Goal: Information Seeking & Learning: Find specific fact

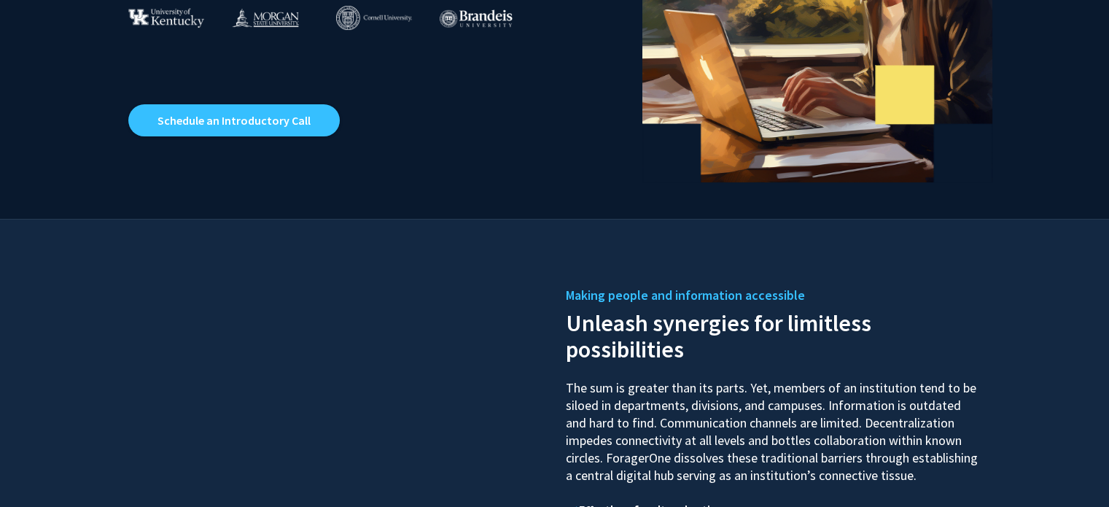
scroll to position [365, 0]
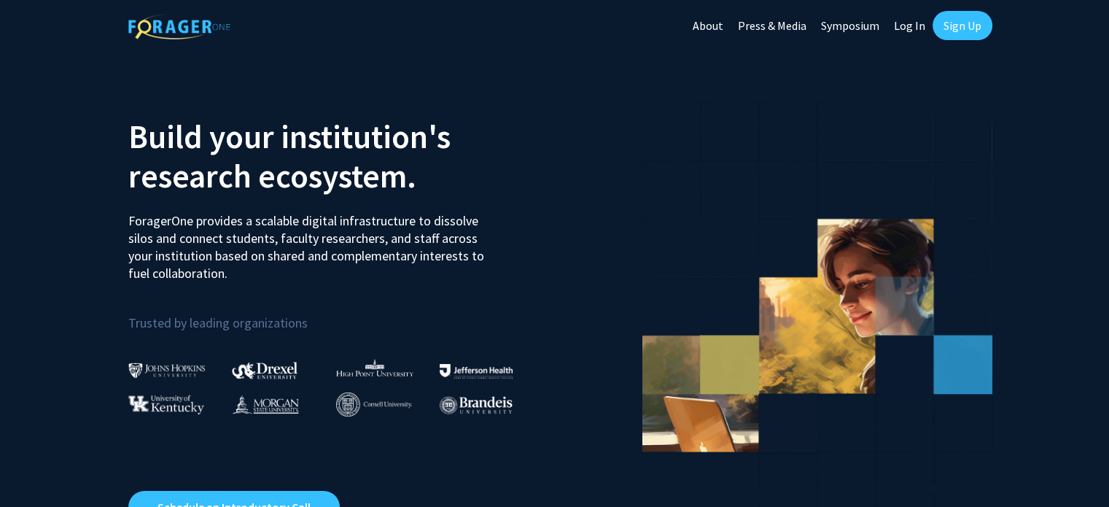
click at [925, 26] on link "Log In" at bounding box center [910, 25] width 46 height 51
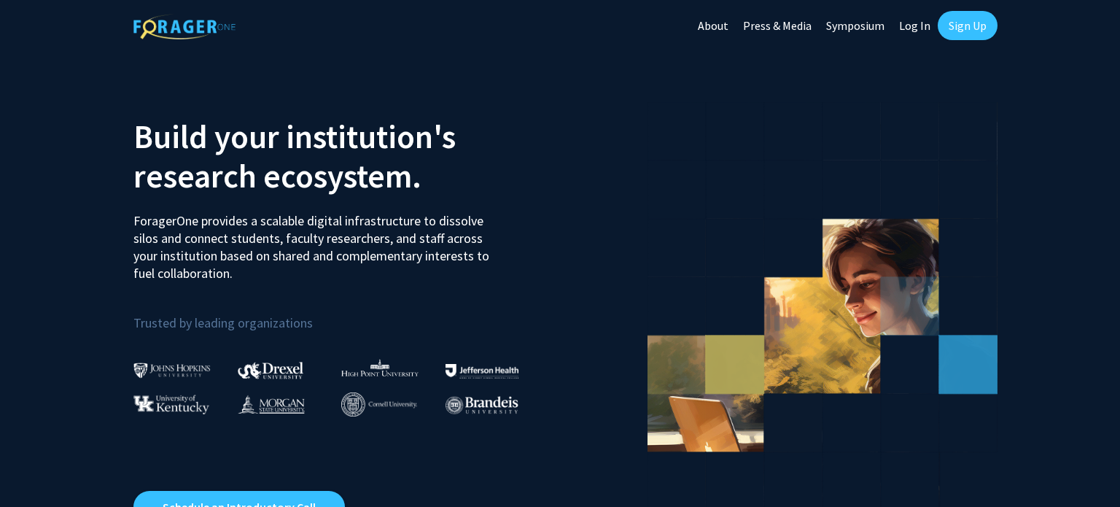
select select
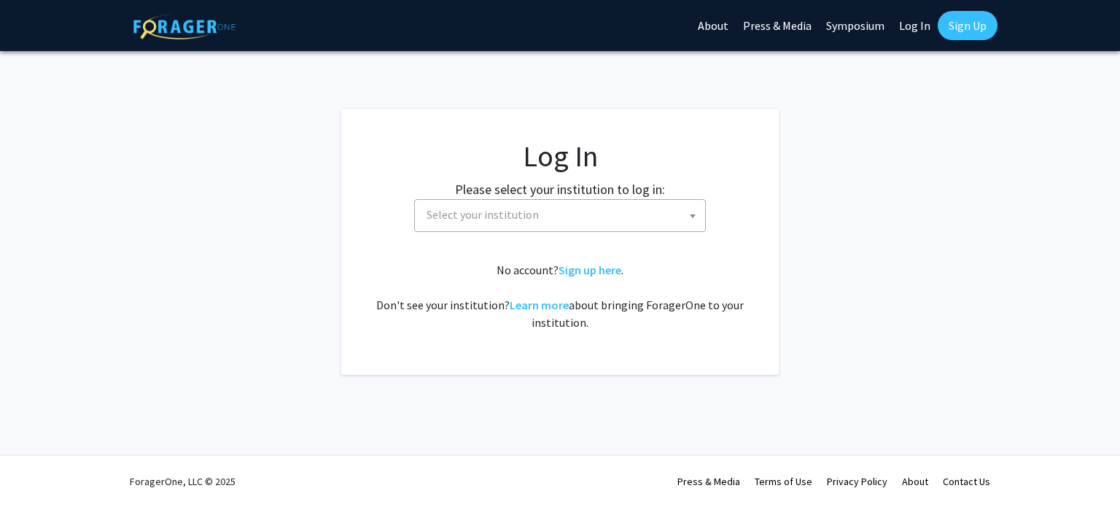
click at [689, 220] on span at bounding box center [693, 216] width 15 height 32
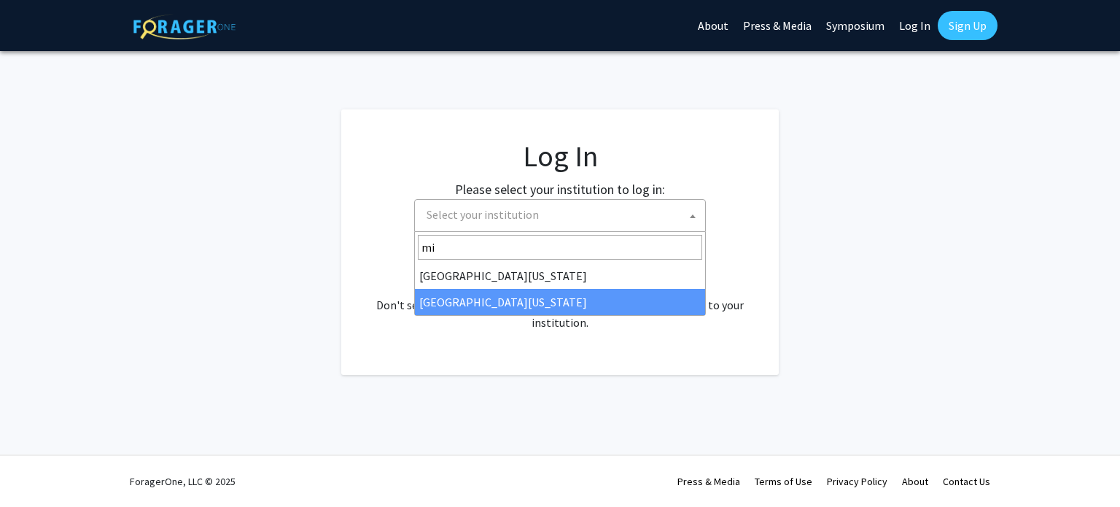
type input "mi"
select select "33"
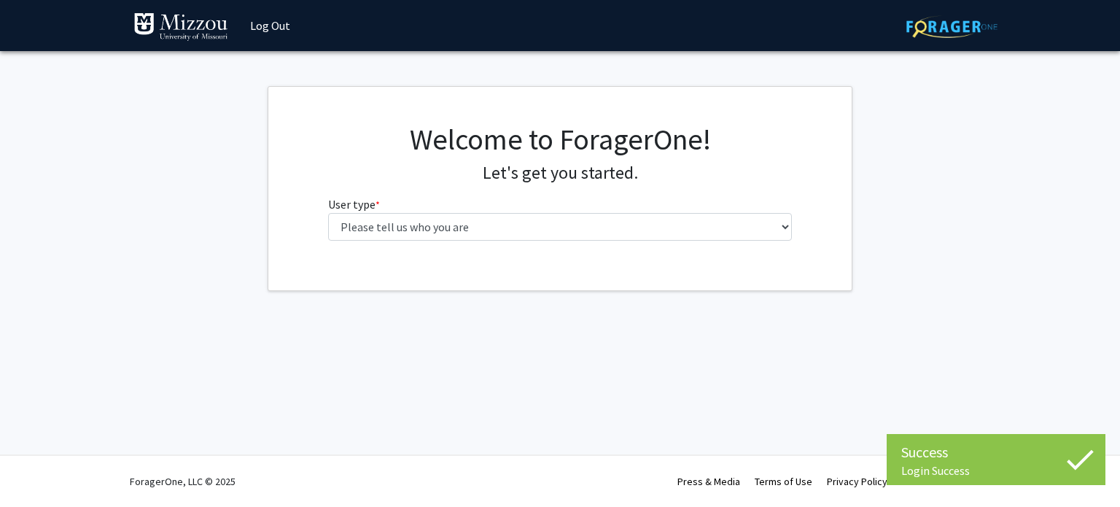
click at [520, 244] on div "Welcome to ForagerOne! Let's get you started. User type * required Please tell …" at bounding box center [560, 187] width 487 height 131
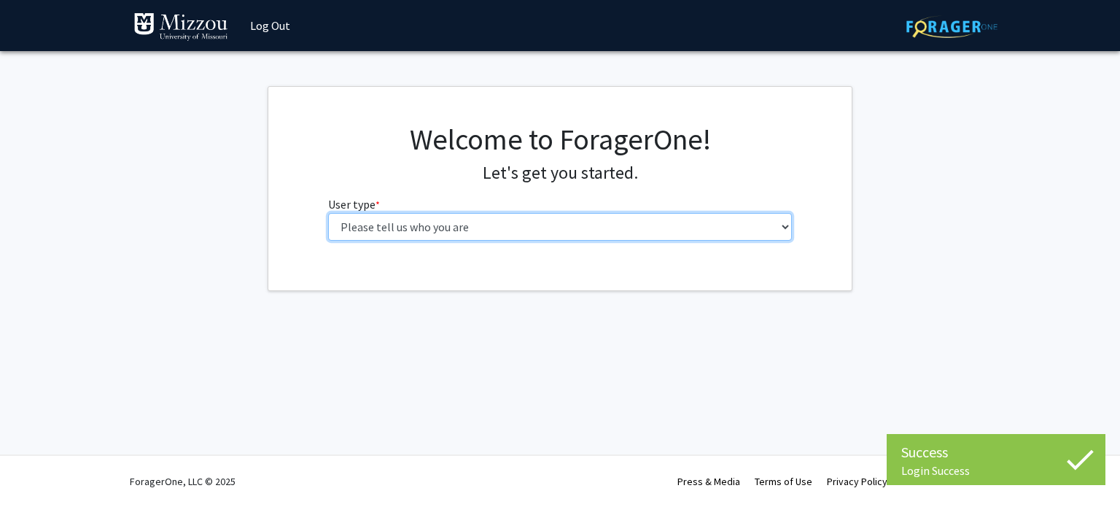
click at [516, 233] on select "Please tell us who you are Undergraduate Student Master's Student Doctoral Cand…" at bounding box center [560, 227] width 465 height 28
select select "1: undergrad"
click at [328, 213] on select "Please tell us who you are Undergraduate Student Master's Student Doctoral Cand…" at bounding box center [560, 227] width 465 height 28
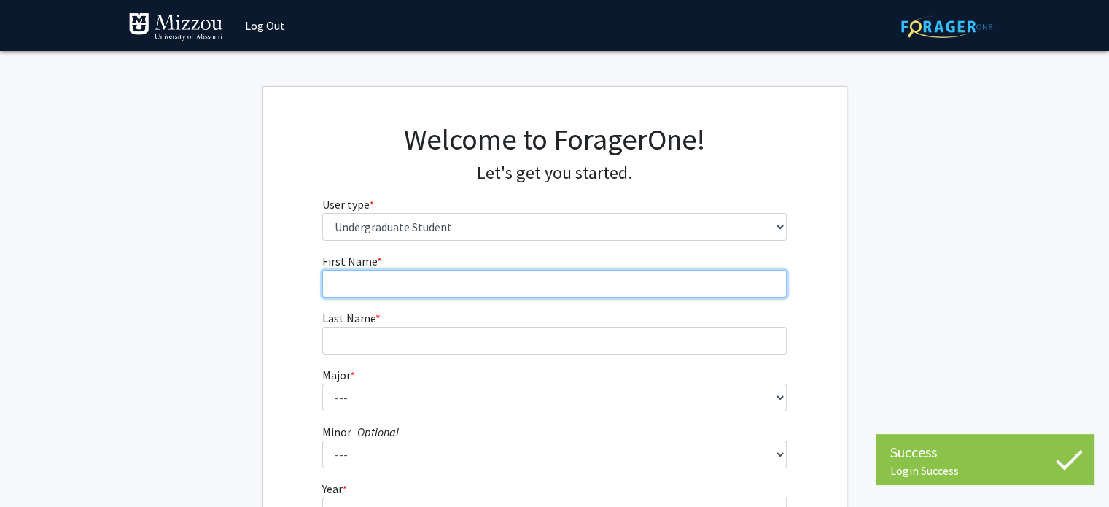
click at [478, 294] on input "First Name * required" at bounding box center [554, 284] width 465 height 28
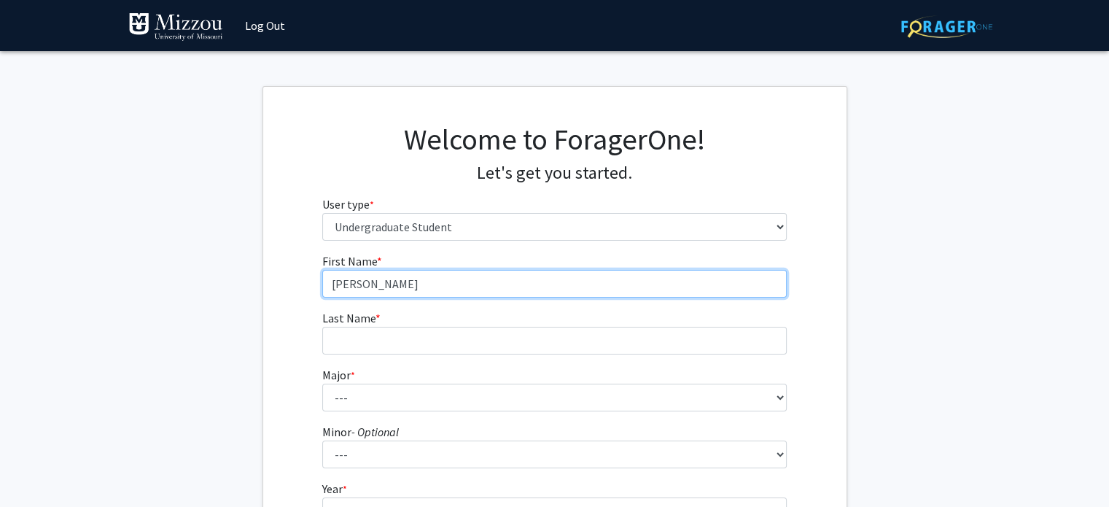
type input "Brandon"
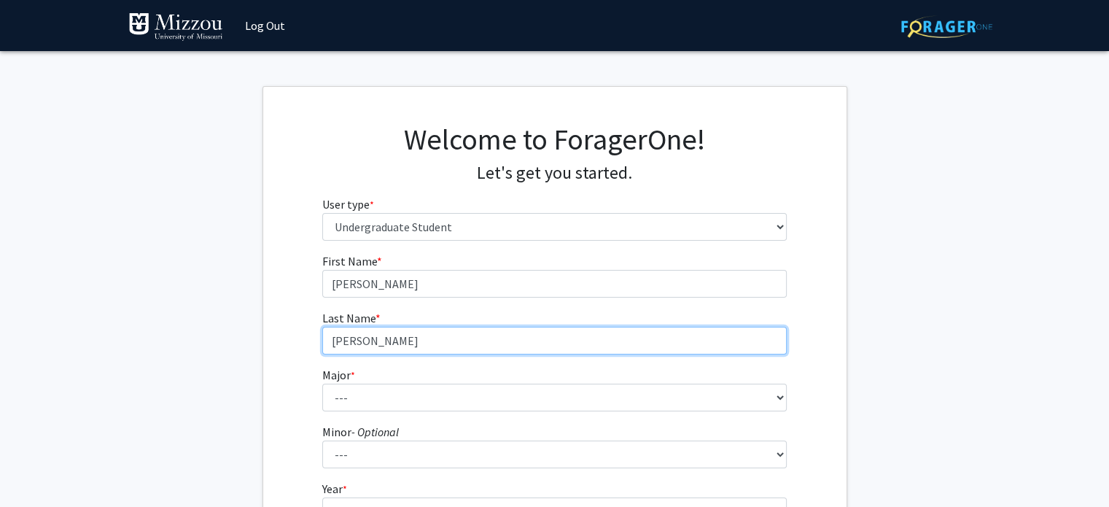
type input "Chandler"
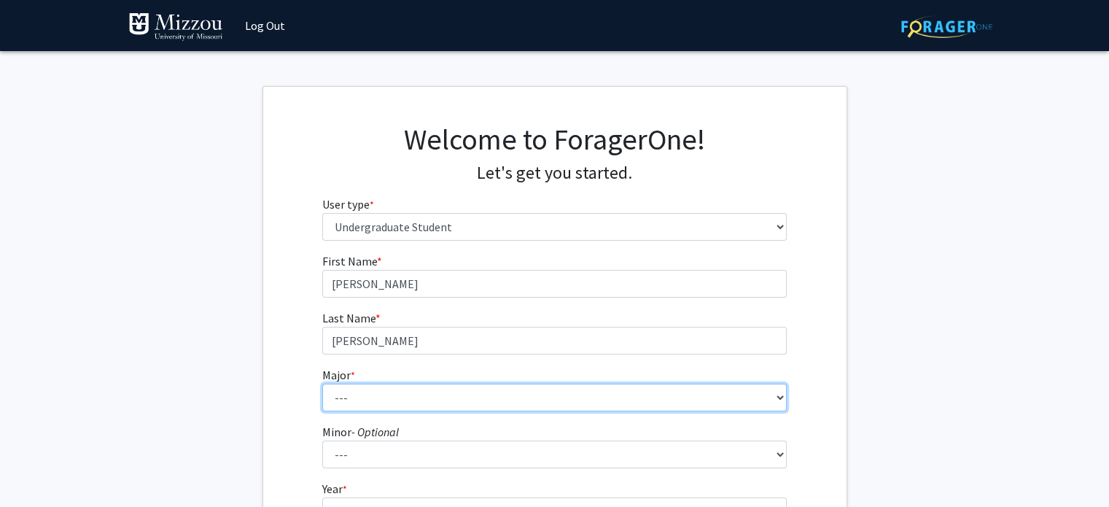
click at [373, 389] on select "--- Agribusiness Management Agricultural Education Agricultural Education: Comm…" at bounding box center [554, 398] width 465 height 28
select select "18: 2507"
click at [322, 384] on select "--- Agribusiness Management Agricultural Education Agricultural Education: Comm…" at bounding box center [554, 398] width 465 height 28
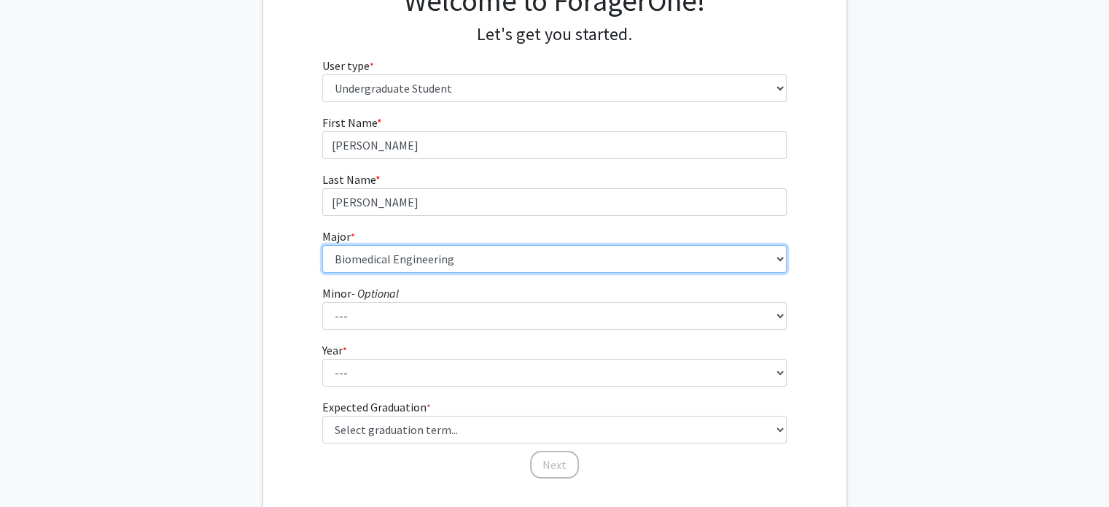
scroll to position [146, 0]
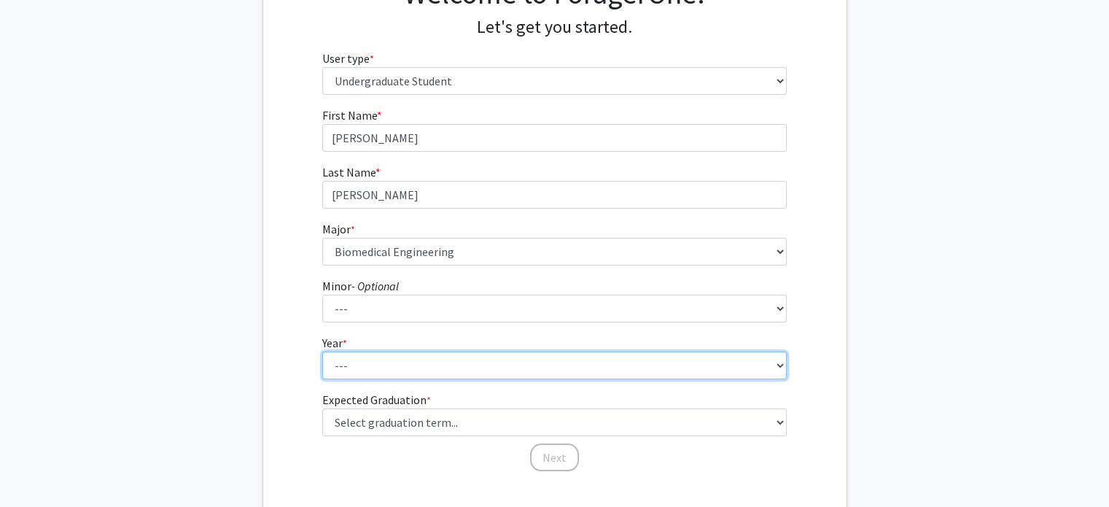
click at [417, 368] on select "--- First-year Sophomore Junior Senior Postbaccalaureate Certificate" at bounding box center [554, 366] width 465 height 28
select select "4: senior"
click at [322, 352] on select "--- First-year Sophomore Junior Senior Postbaccalaureate Certificate" at bounding box center [554, 366] width 465 height 28
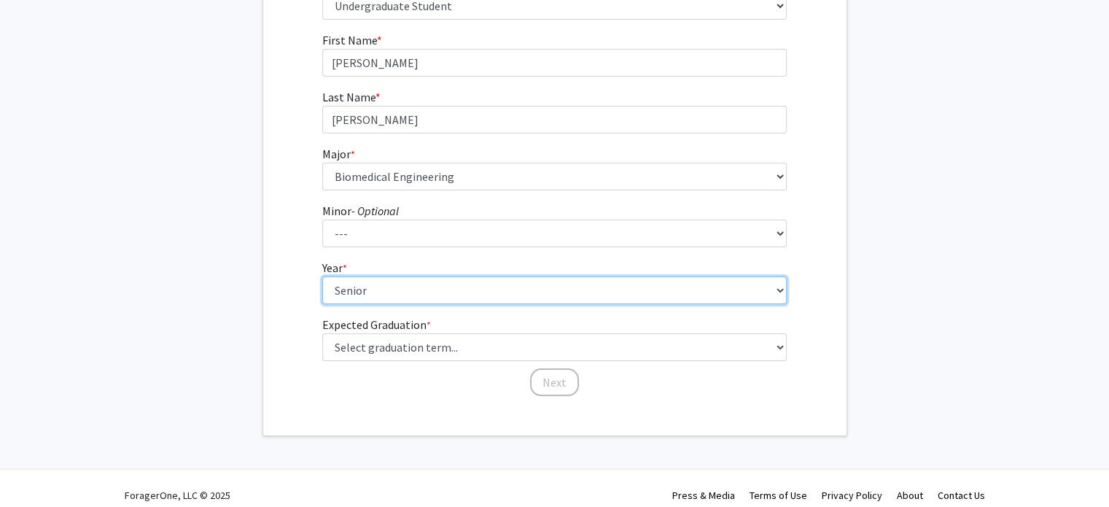
scroll to position [234, 0]
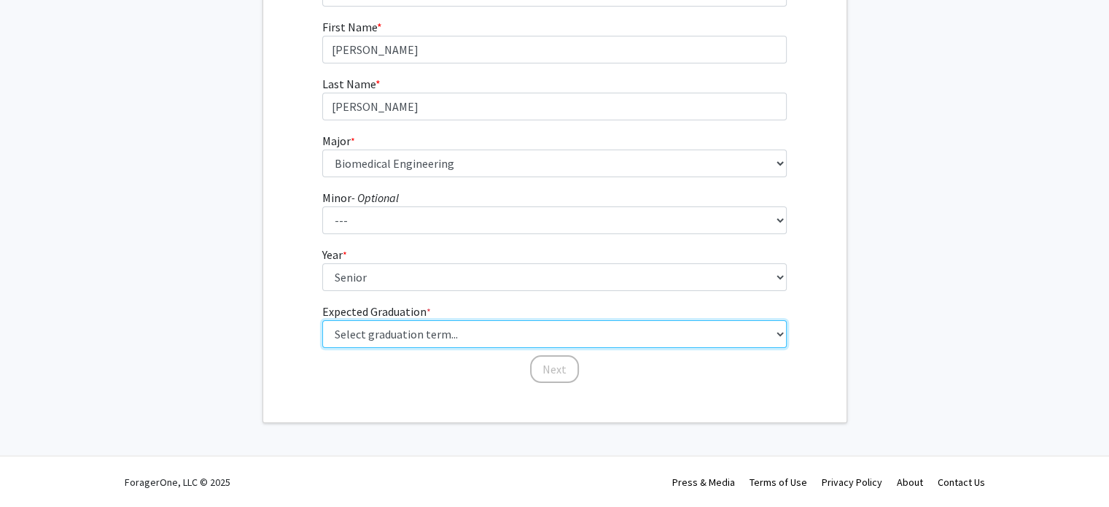
click at [459, 344] on select "Select graduation term... Spring 2025 Summer 2025 Fall 2025 Winter 2025 Spring …" at bounding box center [554, 334] width 465 height 28
select select "9: spring_2027"
click at [322, 320] on select "Select graduation term... Spring 2025 Summer 2025 Fall 2025 Winter 2025 Spring …" at bounding box center [554, 334] width 465 height 28
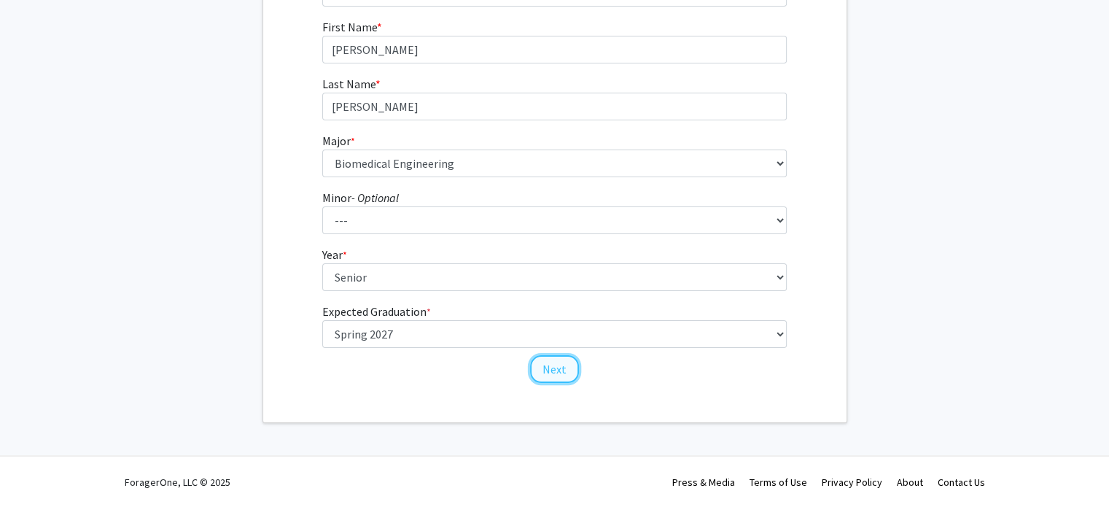
click at [553, 368] on button "Next" at bounding box center [554, 369] width 49 height 28
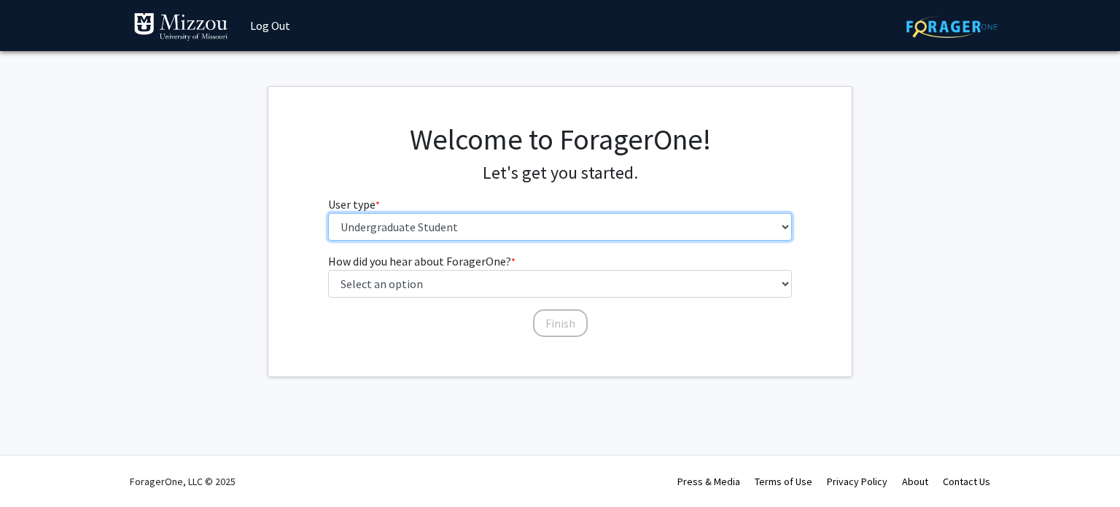
click at [482, 232] on select "Please tell us who you are Undergraduate Student Master's Student Doctoral Cand…" at bounding box center [560, 227] width 465 height 28
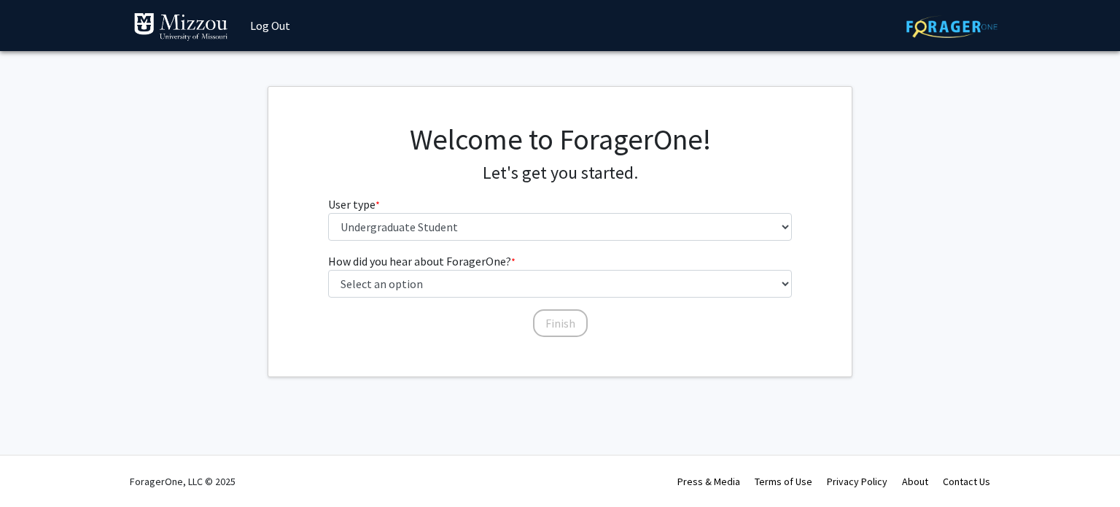
click at [264, 332] on fg-get-started "Welcome to ForagerOne! Let's get you started. User type * required Please tell …" at bounding box center [560, 231] width 1120 height 291
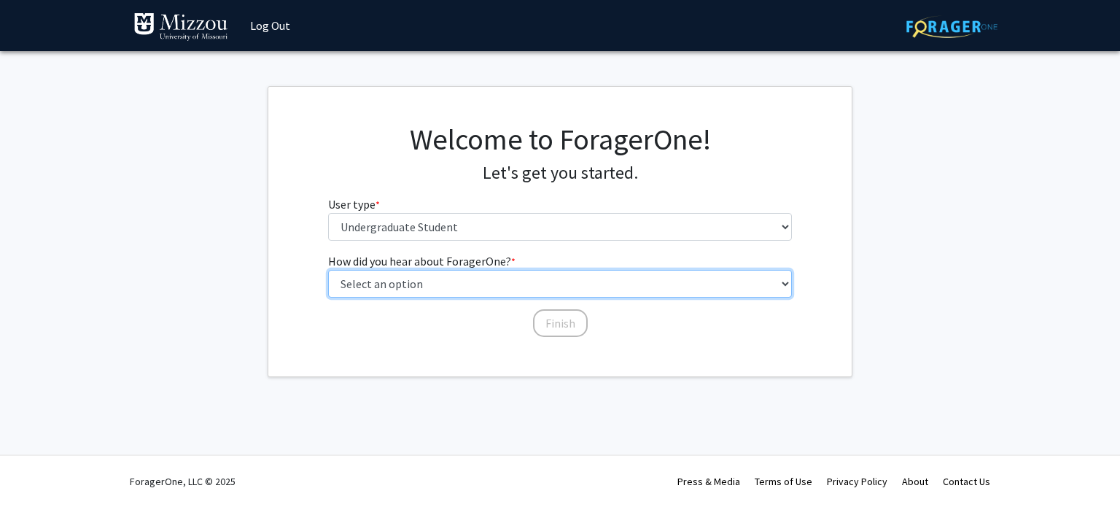
click at [414, 287] on select "Select an option Peer/student recommendation Faculty/staff recommendation Unive…" at bounding box center [560, 284] width 465 height 28
select select "2: faculty_recommendation"
click at [328, 270] on select "Select an option Peer/student recommendation Faculty/staff recommendation Unive…" at bounding box center [560, 284] width 465 height 28
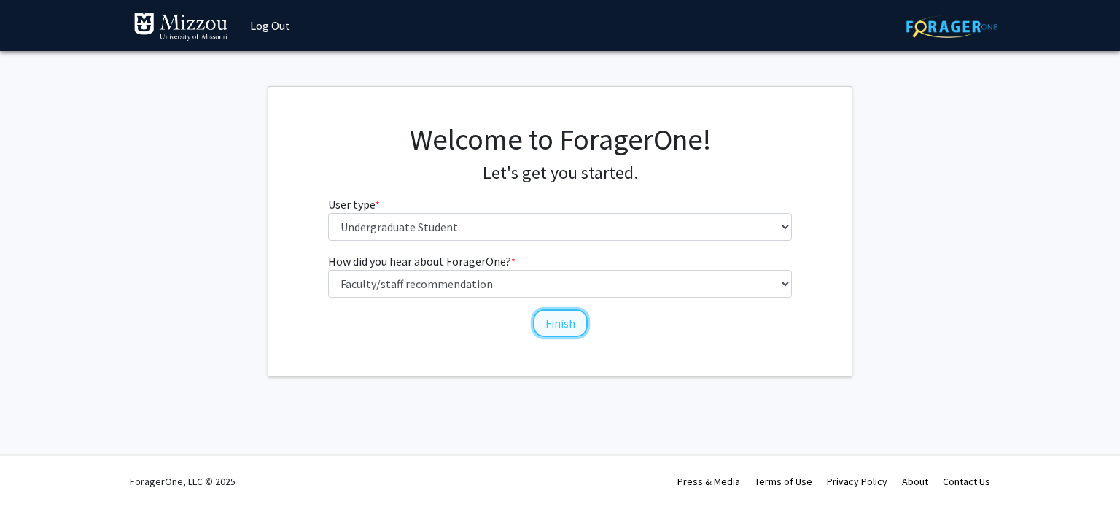
click at [584, 329] on button "Finish" at bounding box center [560, 323] width 55 height 28
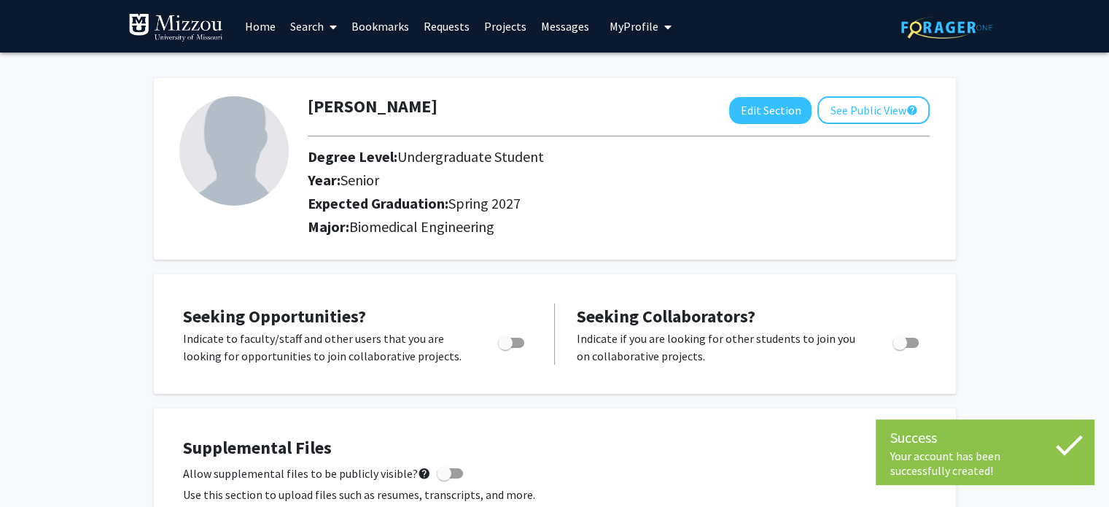
click at [254, 36] on link "Home" at bounding box center [260, 26] width 45 height 51
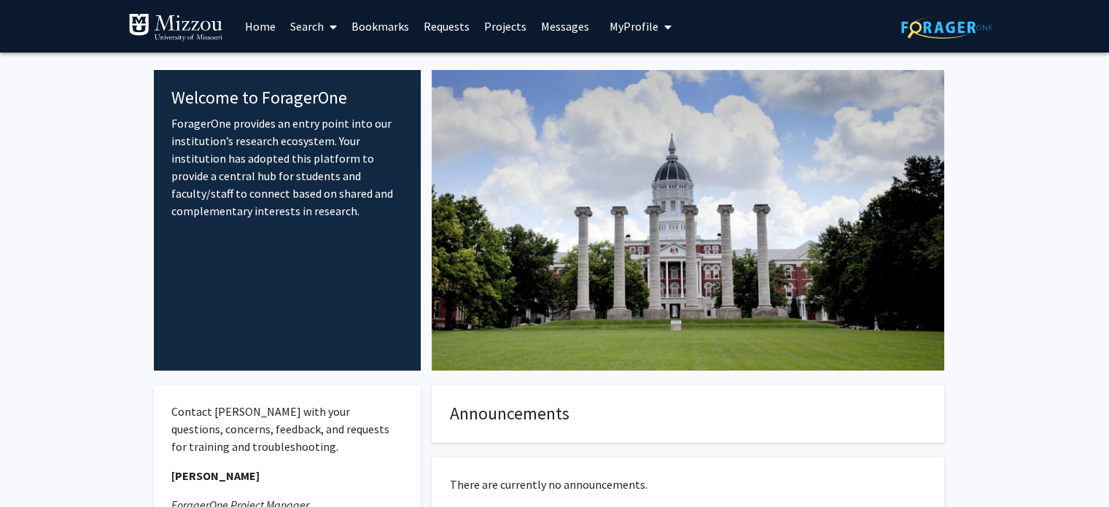
click at [310, 23] on link "Search" at bounding box center [313, 26] width 61 height 51
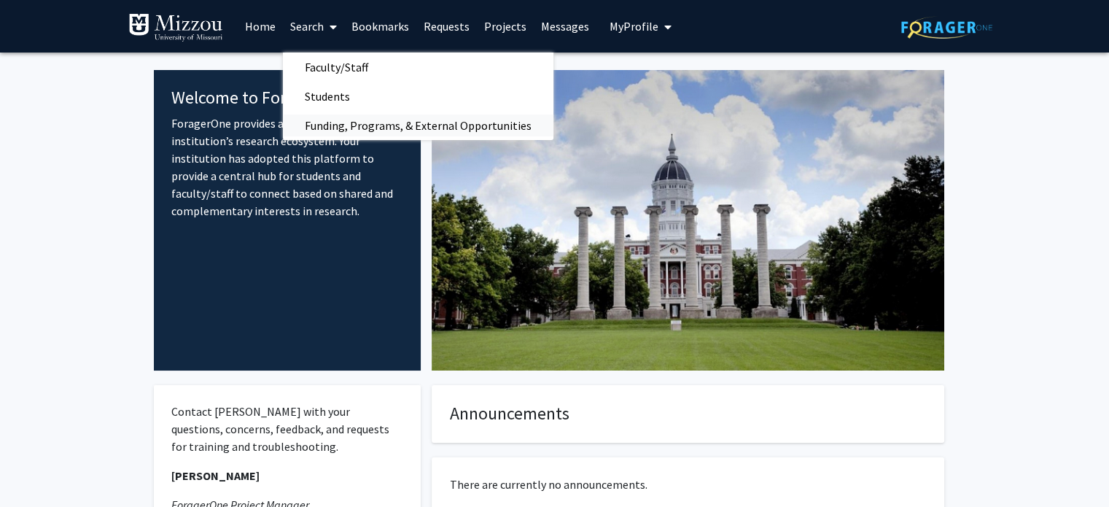
click at [387, 125] on span "Funding, Programs, & External Opportunities" at bounding box center [418, 125] width 271 height 29
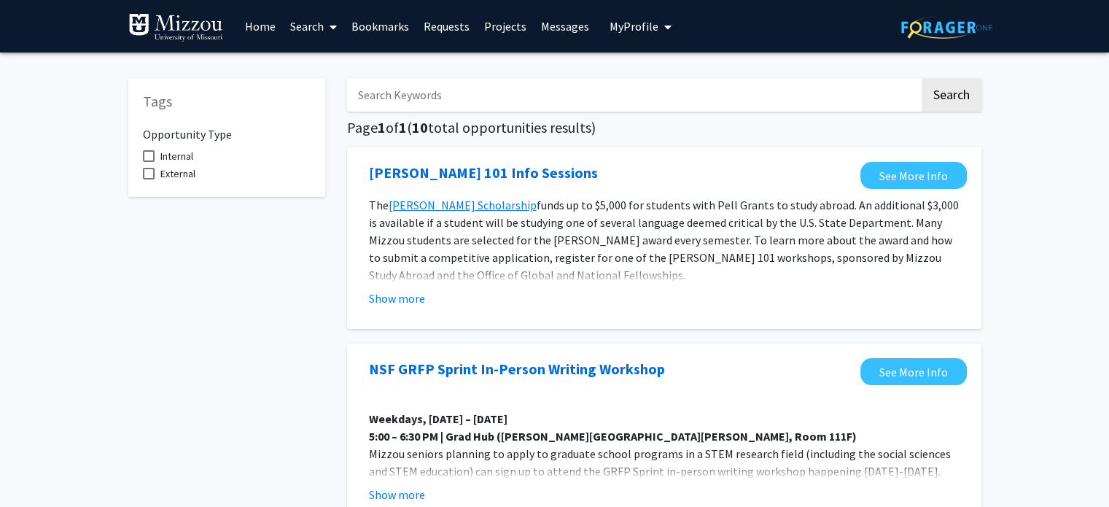
click at [390, 107] on input "Search Keywords" at bounding box center [633, 95] width 573 height 34
click at [529, 99] on input "Search Keywords" at bounding box center [633, 95] width 573 height 34
click at [322, 28] on link "Search" at bounding box center [313, 26] width 61 height 51
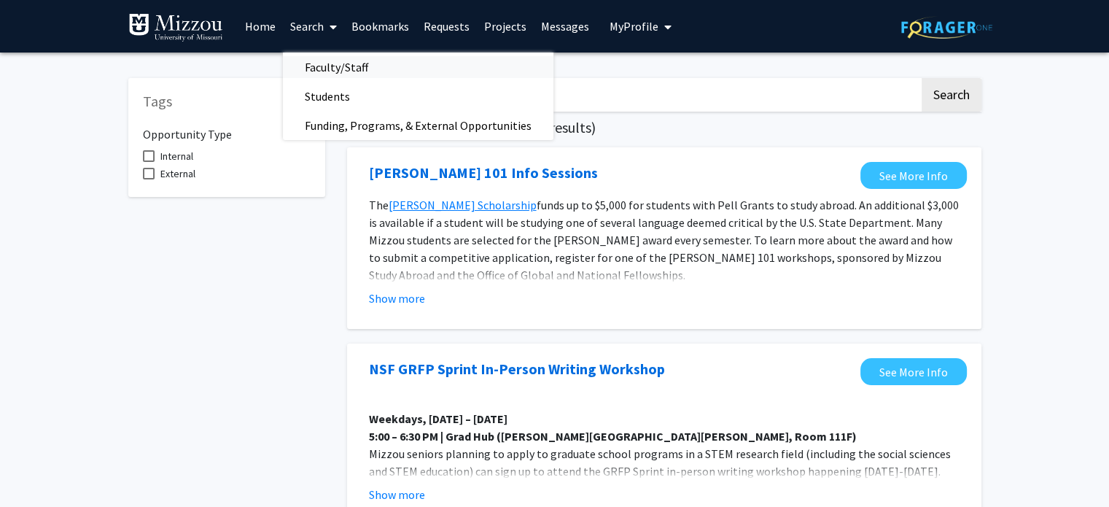
click at [357, 58] on span "Faculty/Staff" at bounding box center [336, 67] width 107 height 29
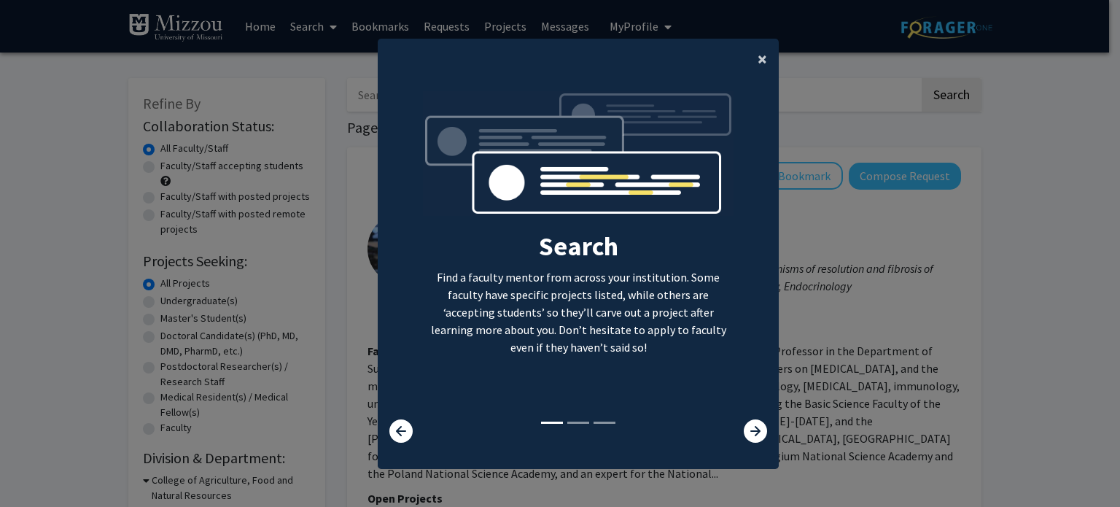
click at [758, 62] on span "×" at bounding box center [762, 58] width 9 height 23
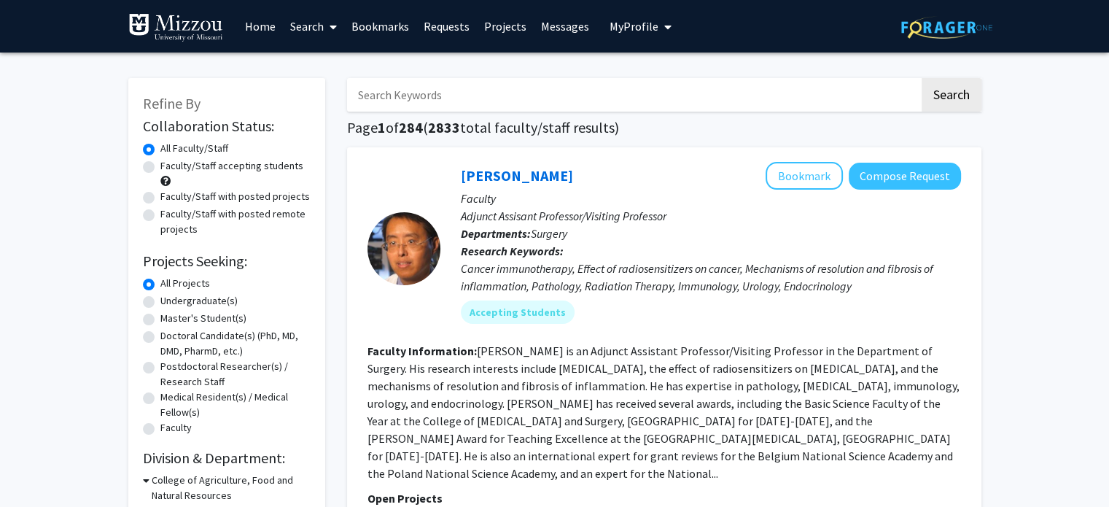
click at [654, 104] on input "Search Keywords" at bounding box center [633, 95] width 573 height 34
type input "soft matter"
click at [922, 78] on button "Search" at bounding box center [952, 95] width 60 height 34
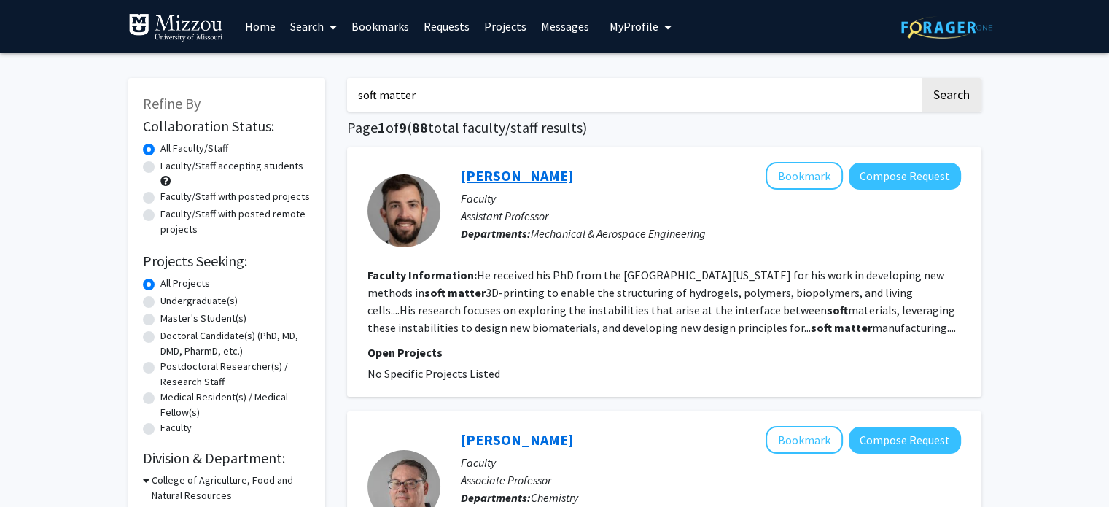
click at [557, 180] on link "Christopher O’Bryan" at bounding box center [517, 175] width 112 height 18
